Goal: Task Accomplishment & Management: Complete application form

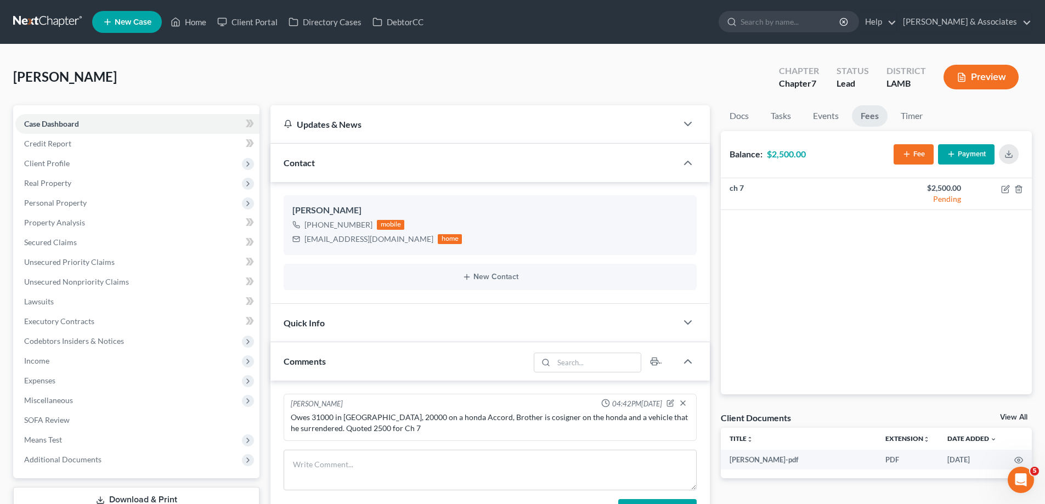
click at [131, 10] on li "New Case" at bounding box center [128, 21] width 73 height 25
click at [132, 23] on span "New Case" at bounding box center [133, 22] width 37 height 8
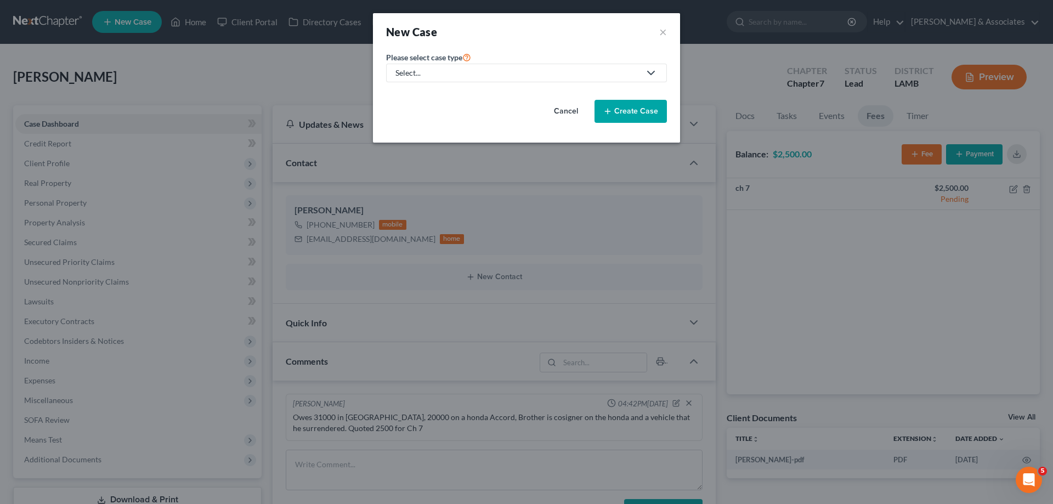
click at [499, 77] on div "Select..." at bounding box center [517, 72] width 245 height 11
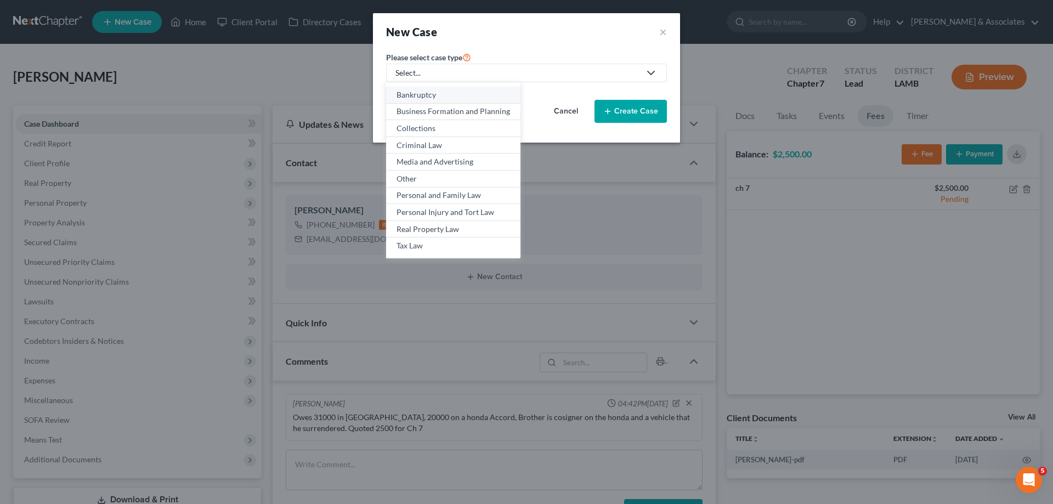
click at [451, 93] on div "Bankruptcy" at bounding box center [453, 94] width 114 height 11
select select "35"
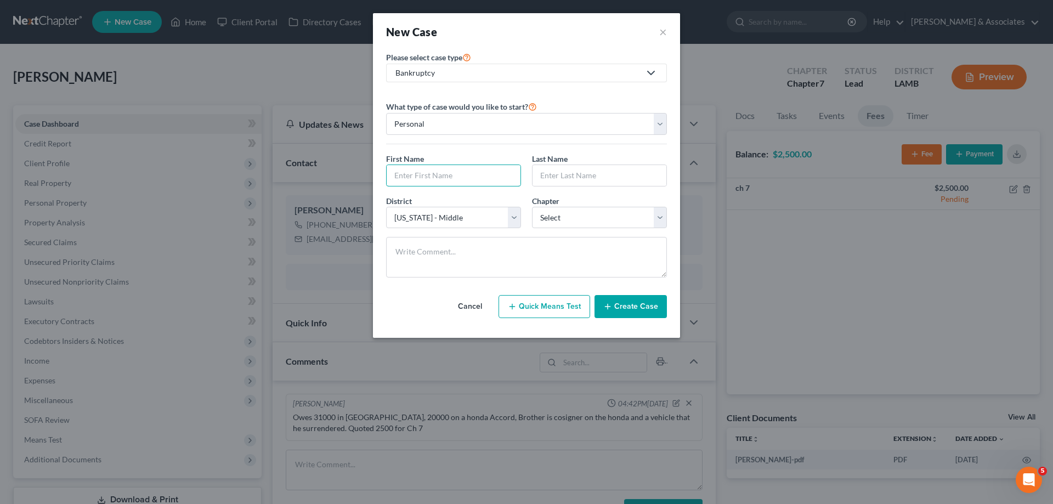
drag, startPoint x: 452, startPoint y: 185, endPoint x: 519, endPoint y: 163, distance: 70.4
click at [452, 185] on input "text" at bounding box center [454, 175] width 134 height 21
type input "[PERSON_NAME]"
type input "Octave"
select select "0"
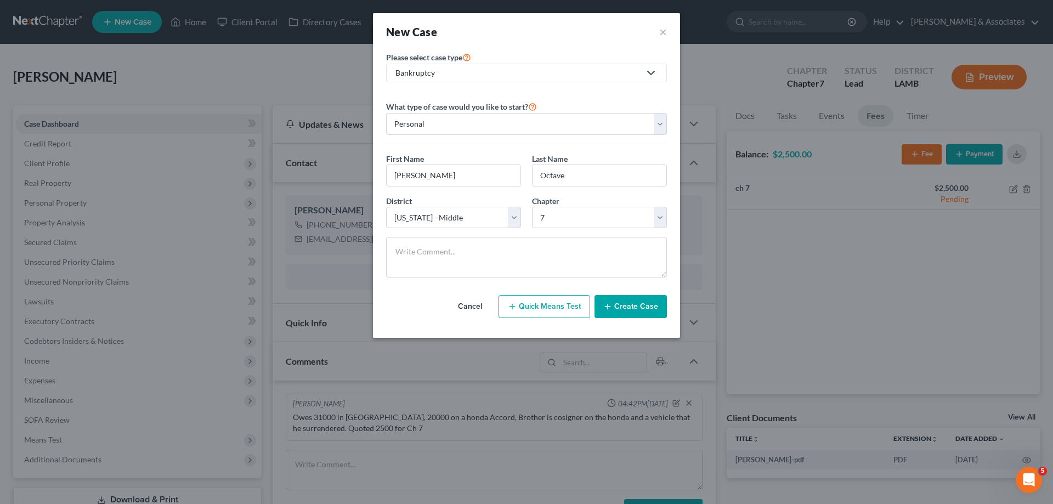
click at [642, 304] on button "Create Case" at bounding box center [630, 306] width 72 height 23
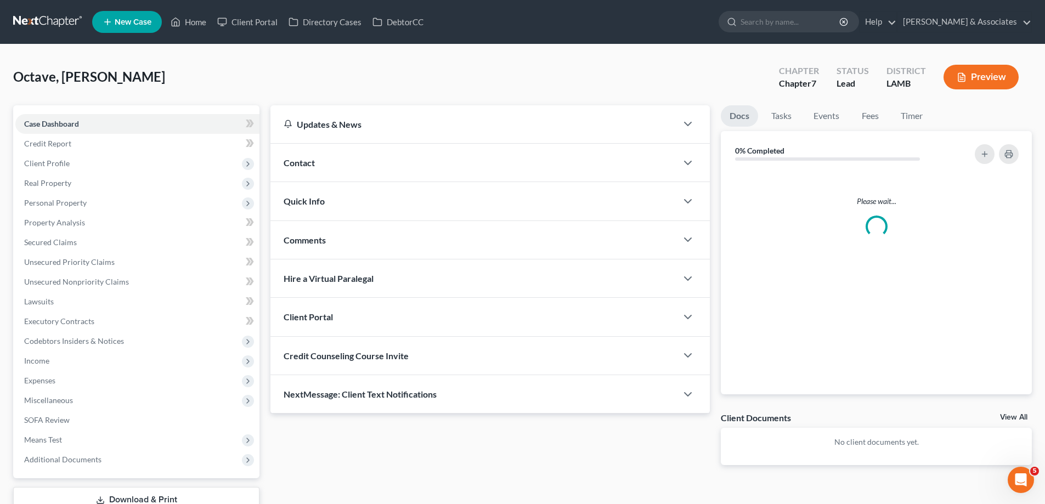
drag, startPoint x: 541, startPoint y: 162, endPoint x: 1047, endPoint y: 165, distance: 506.7
click at [542, 162] on div "Contact" at bounding box center [473, 163] width 406 height 38
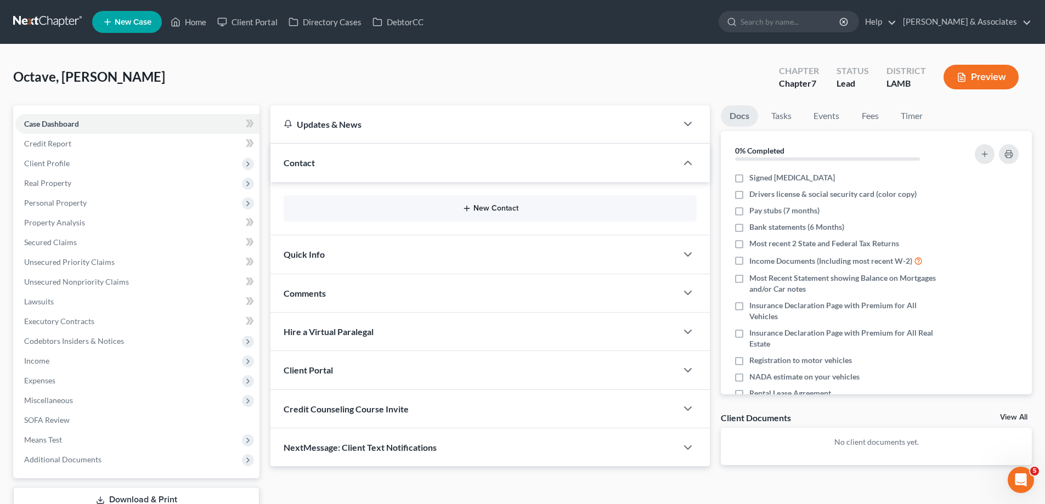
click at [471, 205] on icon "button" at bounding box center [466, 208] width 9 height 9
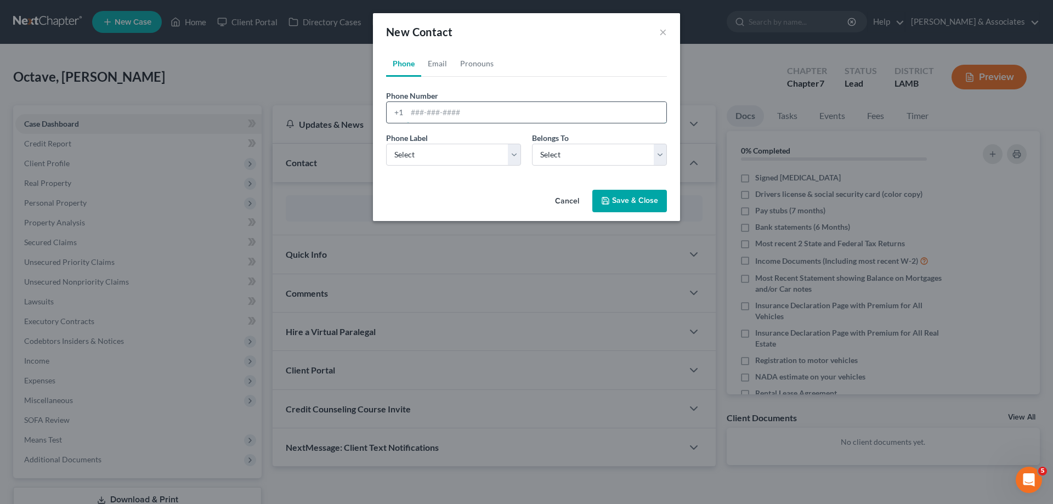
click at [456, 110] on input "tel" at bounding box center [536, 112] width 259 height 21
paste input "[PHONE_NUMBER]"
type input "[PHONE_NUMBER]"
click at [422, 151] on select "Select Mobile Home Work Other" at bounding box center [453, 155] width 135 height 22
select select "0"
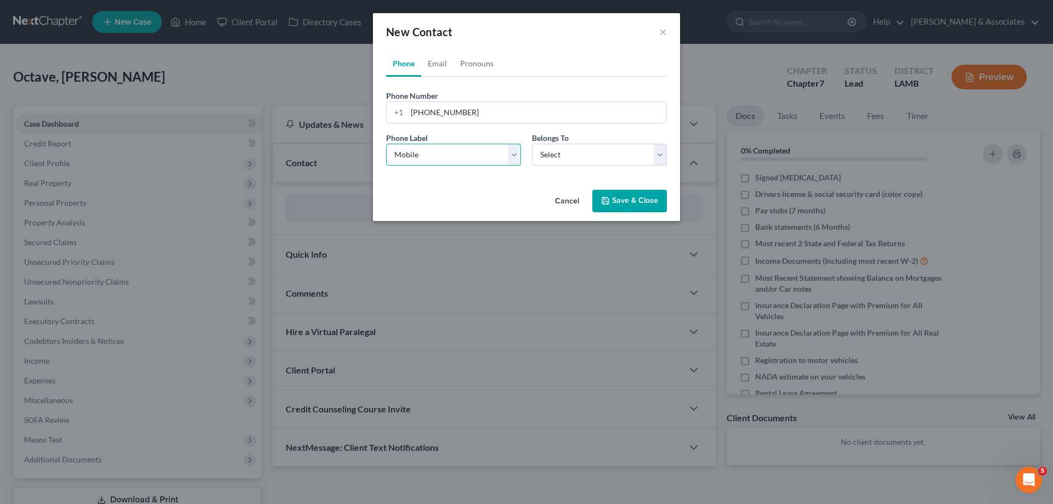
click at [386, 144] on select "Select Mobile Home Work Other" at bounding box center [453, 155] width 135 height 22
drag, startPoint x: 589, startPoint y: 161, endPoint x: 584, endPoint y: 165, distance: 7.0
click at [589, 162] on select "Select Client Other" at bounding box center [599, 155] width 135 height 22
select select "0"
click at [532, 144] on select "Select Client Other" at bounding box center [599, 155] width 135 height 22
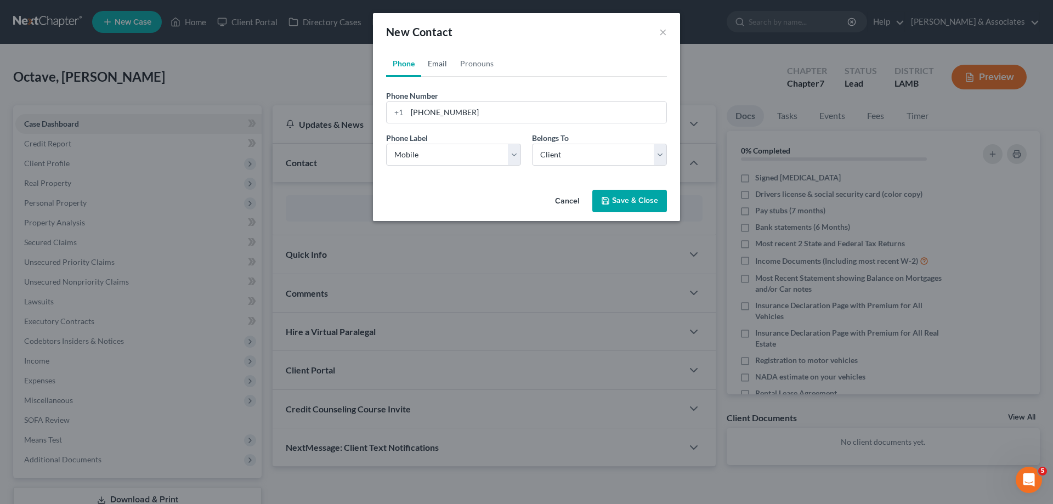
drag, startPoint x: 433, startPoint y: 66, endPoint x: 456, endPoint y: 90, distance: 32.6
click at [433, 66] on link "Email" at bounding box center [437, 63] width 32 height 26
click at [449, 114] on input "email" at bounding box center [536, 112] width 259 height 21
paste input "[EMAIL_ADDRESS][DOMAIN_NAME]"
type input "[EMAIL_ADDRESS][DOMAIN_NAME]"
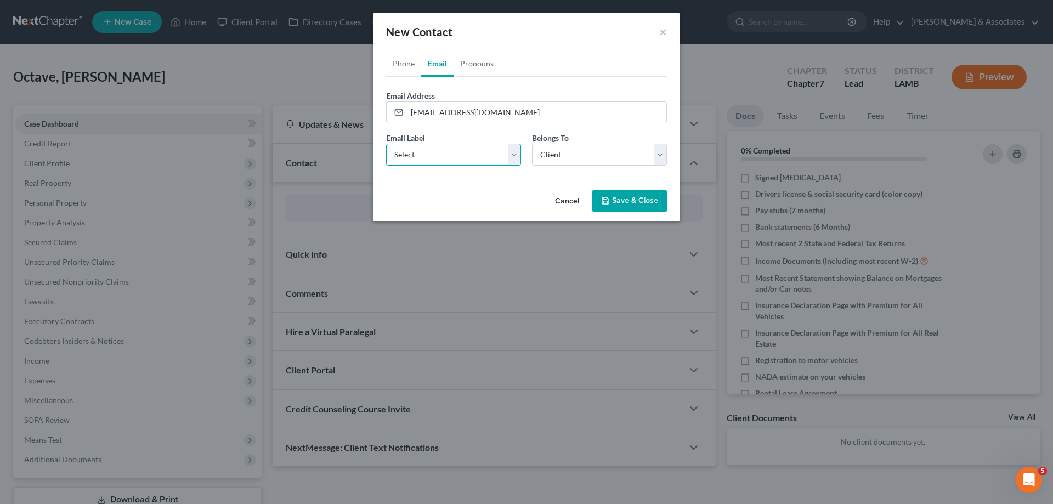
drag, startPoint x: 455, startPoint y: 155, endPoint x: 455, endPoint y: 165, distance: 10.4
click at [455, 155] on select "Select Home Work Other" at bounding box center [453, 155] width 135 height 22
select select "0"
click at [386, 144] on select "Select Home Work Other" at bounding box center [453, 155] width 135 height 22
click at [580, 164] on select "Select Client Other" at bounding box center [599, 155] width 135 height 22
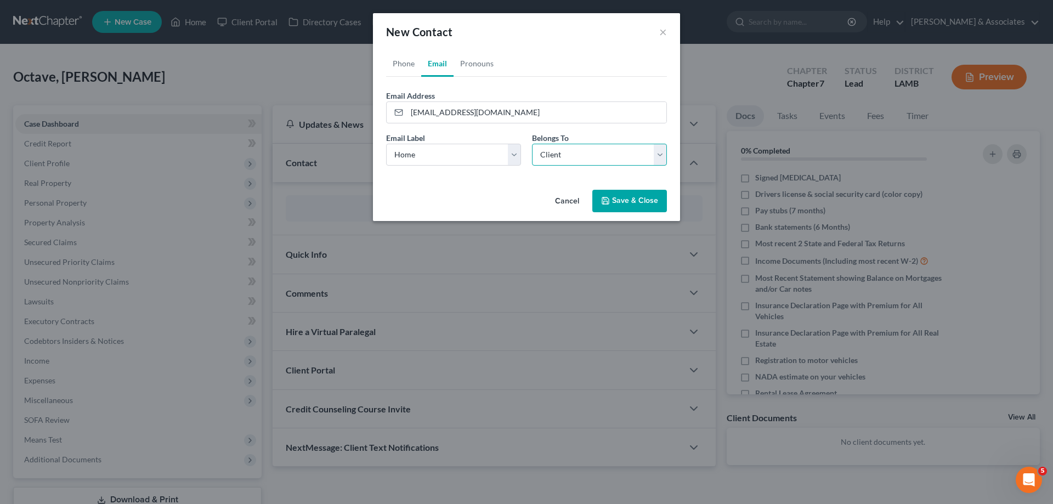
click at [532, 144] on select "Select Client Other" at bounding box center [599, 155] width 135 height 22
click at [634, 201] on button "Save & Close" at bounding box center [629, 201] width 75 height 23
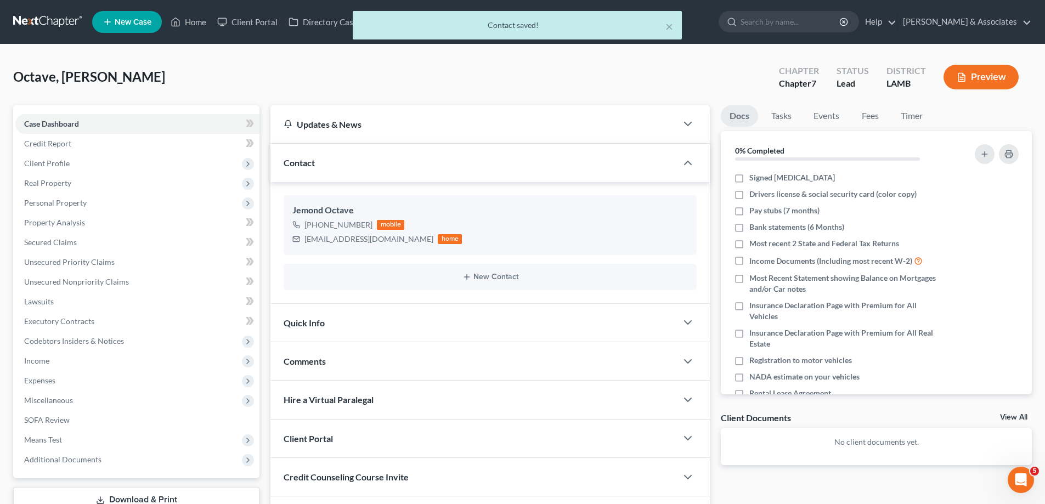
click at [347, 360] on div "Comments" at bounding box center [473, 361] width 406 height 38
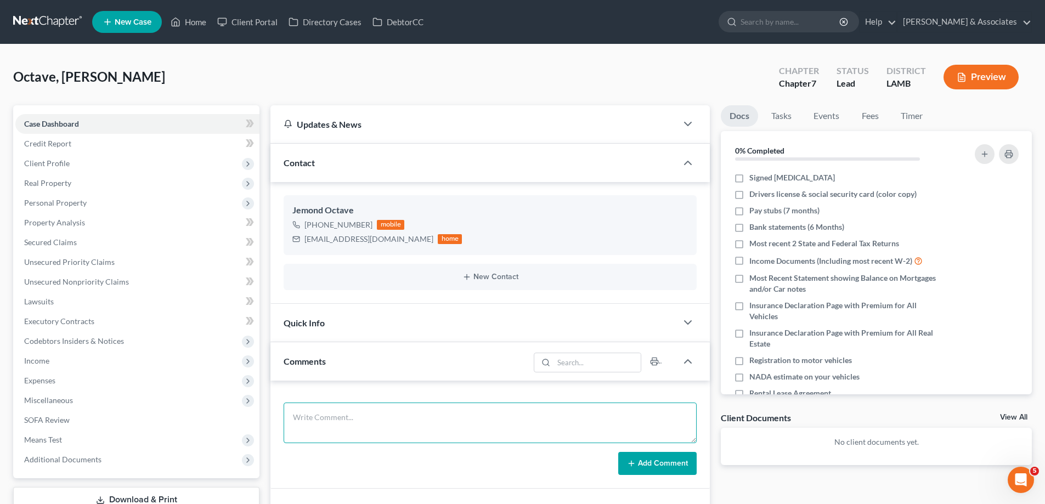
drag, startPoint x: 410, startPoint y: 410, endPoint x: 417, endPoint y: 398, distance: 13.7
click at [410, 410] on textarea at bounding box center [490, 422] width 413 height 41
paste textarea "Write a reply and mention others with @ [PERSON_NAME] - Assistant Manager Clien…"
click at [478, 424] on textarea "Write a reply and mention others with @ [PERSON_NAME] - Assistant Manager Clien…" at bounding box center [490, 422] width 413 height 41
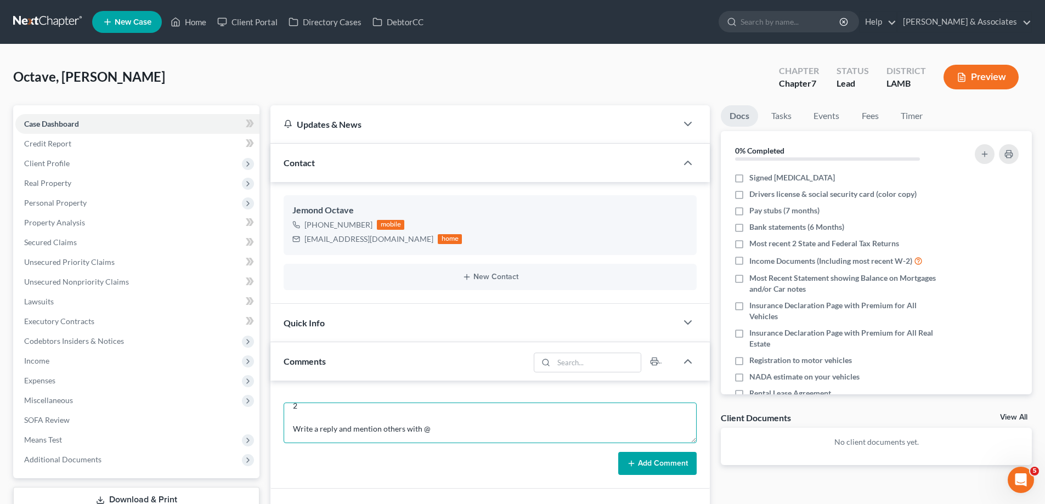
paste textarea "did eval with [PERSON_NAME] 17000 in [PERSON_NAME] Owes 8000 against a Dodge, Q…"
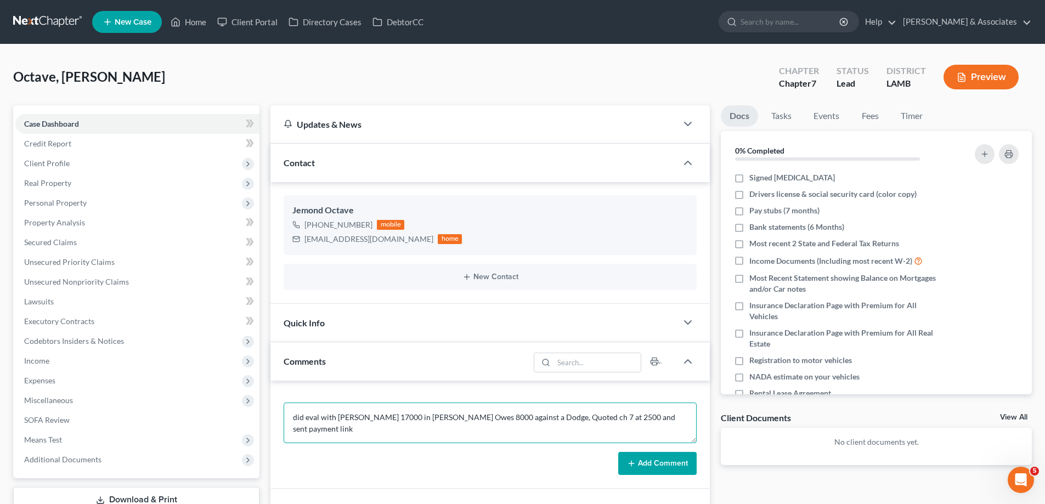
scroll to position [0, 0]
type textarea "did eval with [PERSON_NAME] 17000 in [PERSON_NAME] Owes 8000 against a Dodge, Q…"
click at [666, 466] on button "Add Comment" at bounding box center [657, 463] width 78 height 23
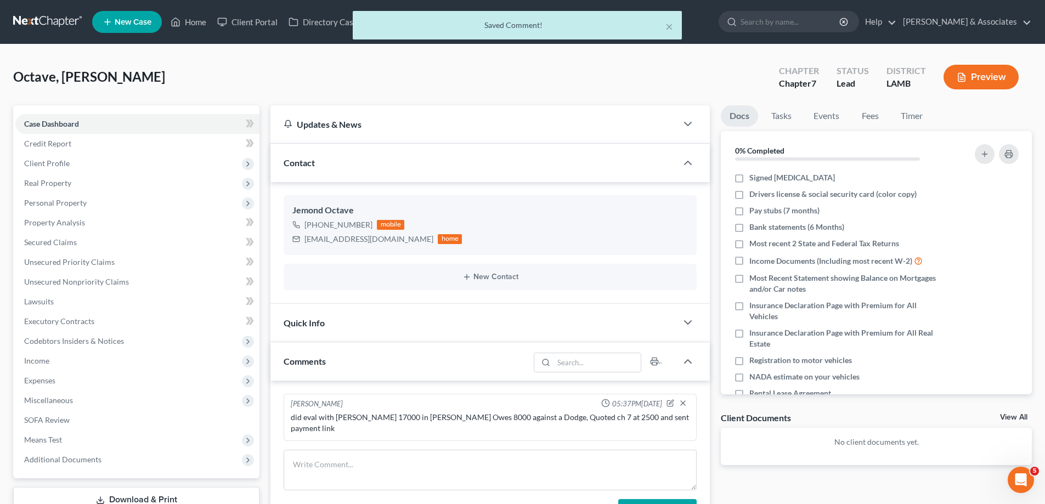
drag, startPoint x: 1004, startPoint y: 416, endPoint x: 393, endPoint y: 503, distance: 617.6
click at [1005, 416] on link "View All" at bounding box center [1013, 417] width 27 height 8
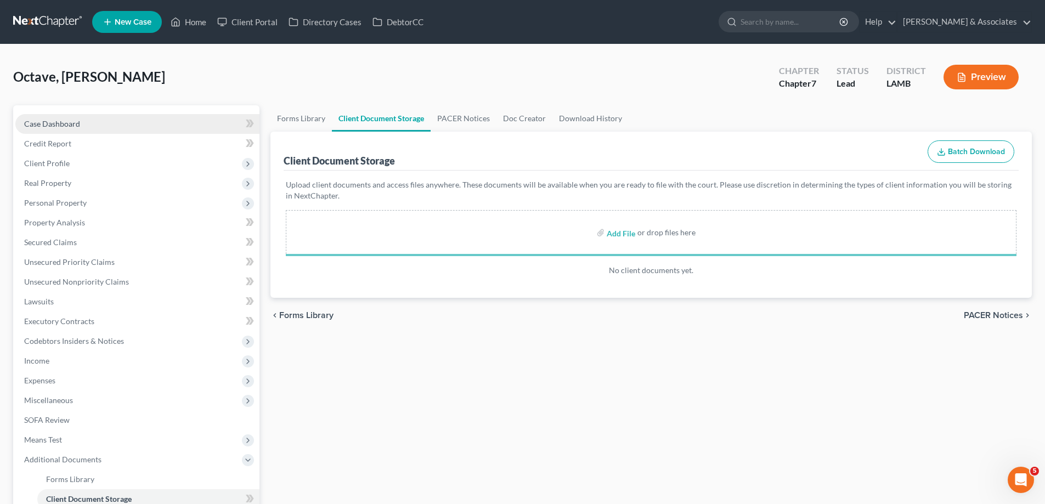
click at [71, 120] on span "Case Dashboard" at bounding box center [52, 123] width 56 height 9
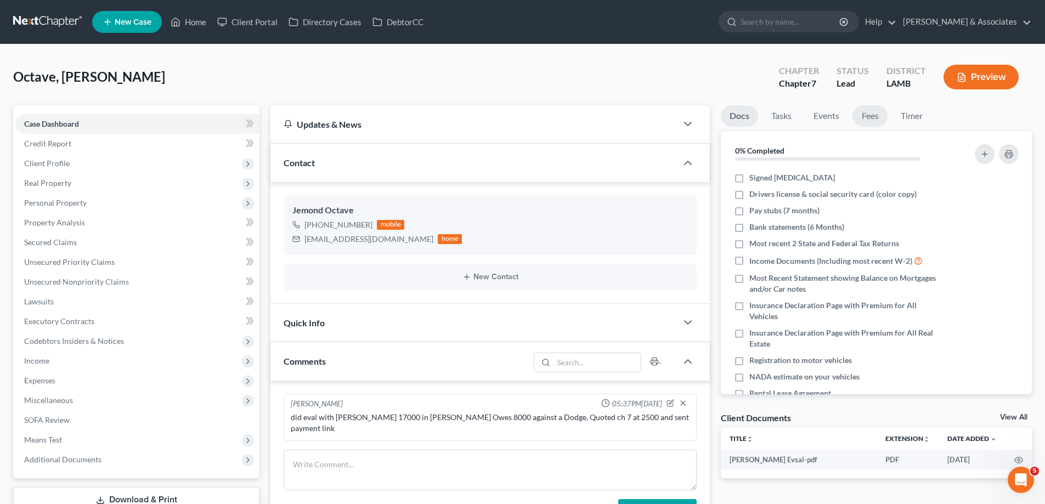
click at [872, 117] on link "Fees" at bounding box center [869, 115] width 35 height 21
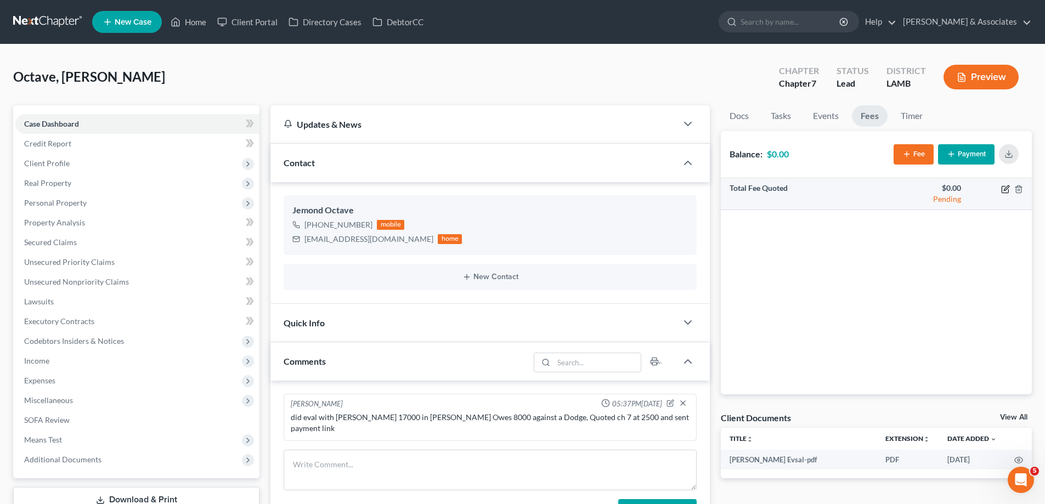
click at [1008, 189] on icon "button" at bounding box center [1005, 189] width 9 height 9
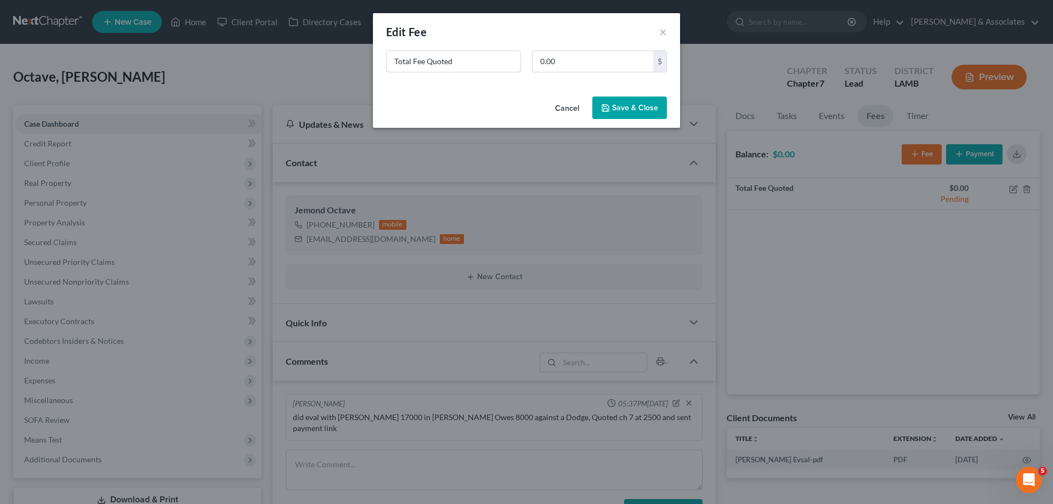
drag, startPoint x: 466, startPoint y: 70, endPoint x: 56, endPoint y: 39, distance: 410.7
click at [166, 48] on div "New Fee Edit Fee × Total Fee Quoted 0.00 $ Cancel Save & Close" at bounding box center [526, 252] width 1053 height 504
type input "ch 7"
type input "2,500"
drag, startPoint x: 653, startPoint y: 106, endPoint x: 642, endPoint y: 65, distance: 42.6
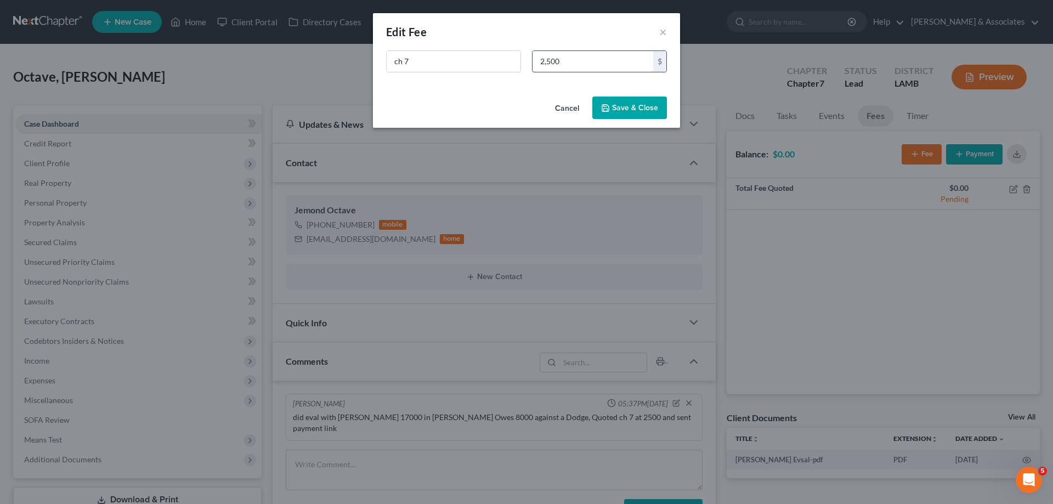
click at [653, 106] on button "Save & Close" at bounding box center [629, 108] width 75 height 23
